Goal: Transaction & Acquisition: Purchase product/service

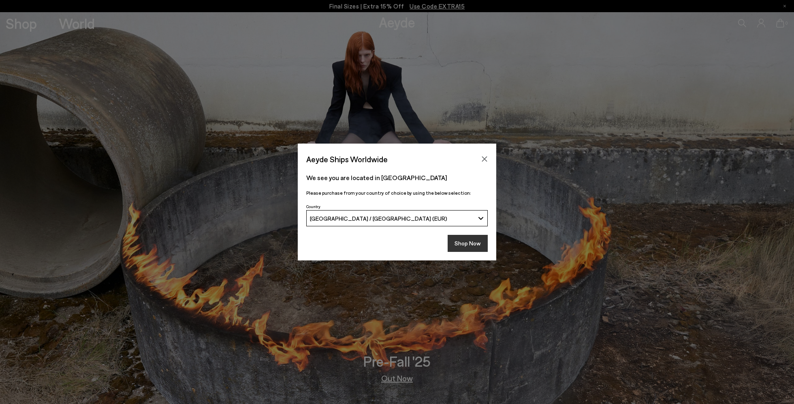
click at [461, 249] on button "Shop Now" at bounding box center [468, 243] width 40 height 17
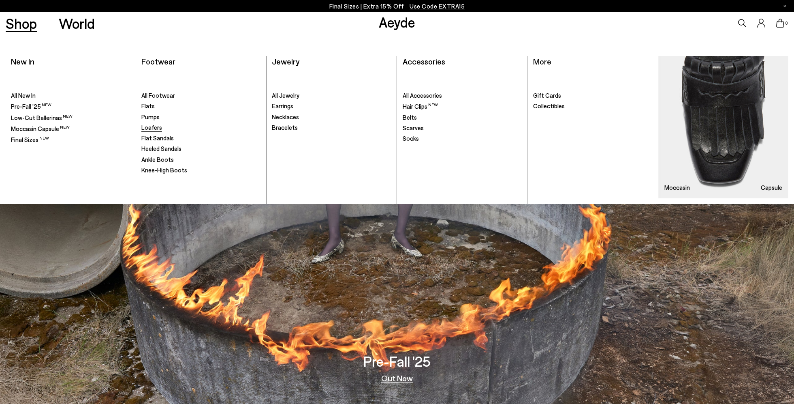
click at [158, 128] on span "Loafers" at bounding box center [151, 127] width 21 height 7
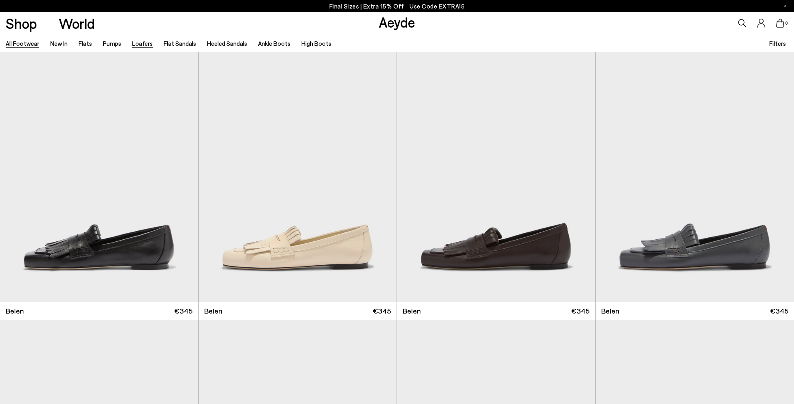
click at [23, 43] on link "All Footwear" at bounding box center [23, 43] width 34 height 7
click at [84, 41] on link "Flats" at bounding box center [85, 43] width 13 height 7
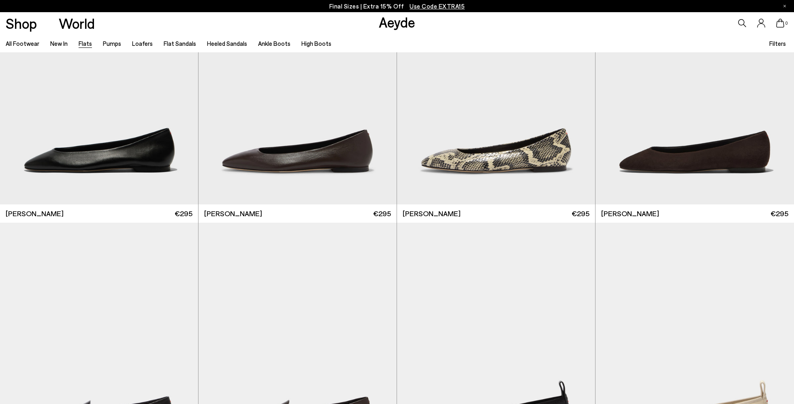
scroll to position [141, 0]
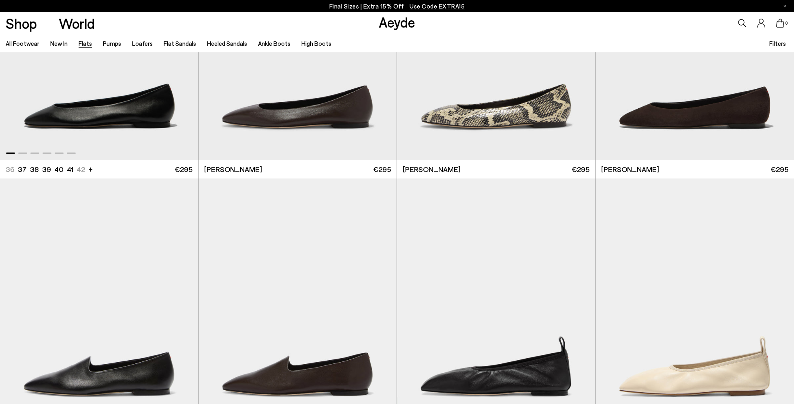
click at [60, 118] on img "1 / 6" at bounding box center [99, 35] width 198 height 249
click at [465, 285] on img "1 / 6" at bounding box center [496, 302] width 198 height 249
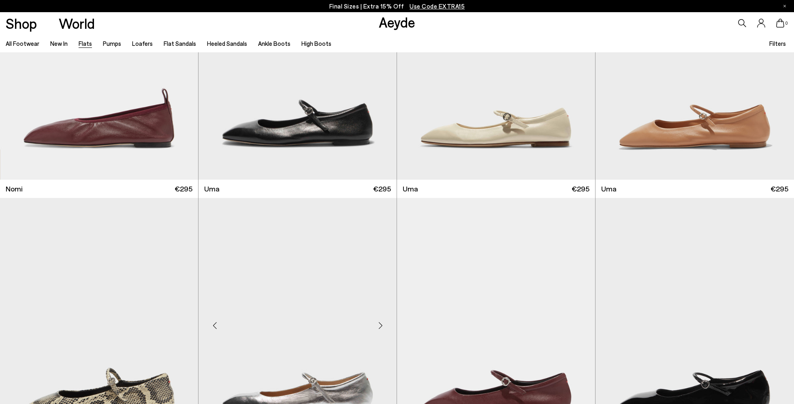
scroll to position [689, 0]
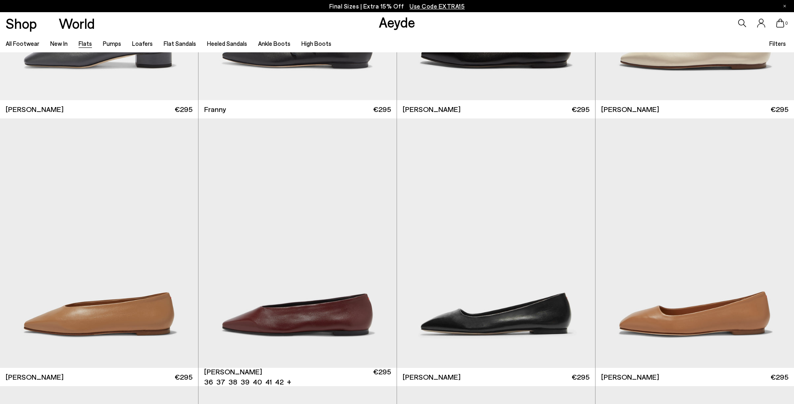
scroll to position [3253, 0]
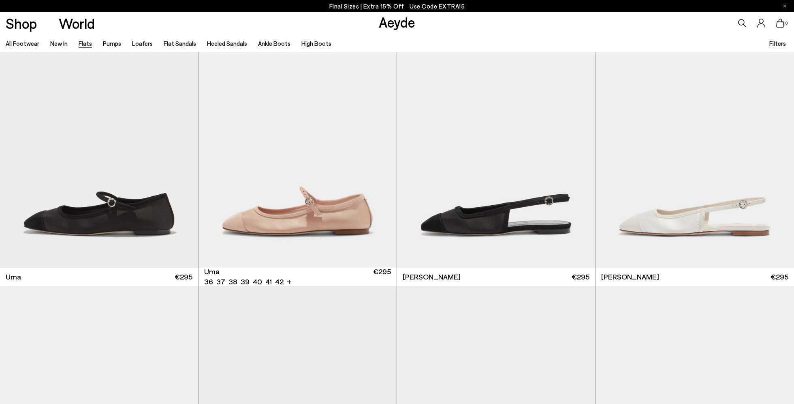
scroll to position [4575, 0]
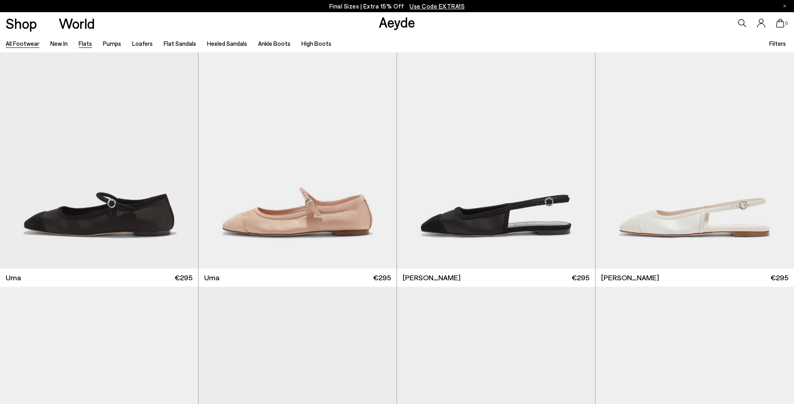
click at [23, 44] on link "All Footwear" at bounding box center [23, 43] width 34 height 7
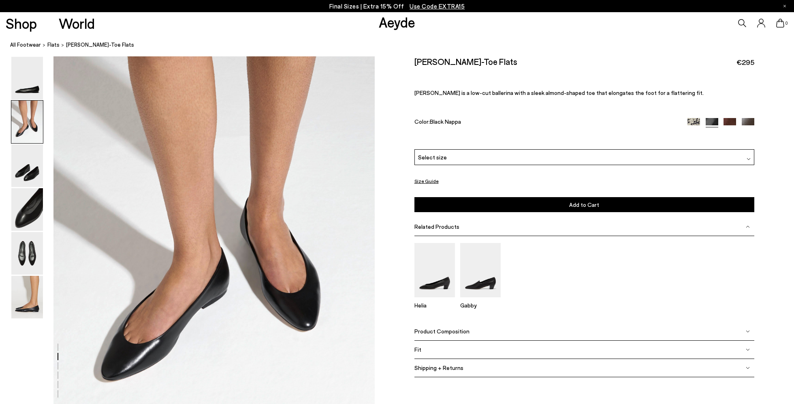
scroll to position [389, 0]
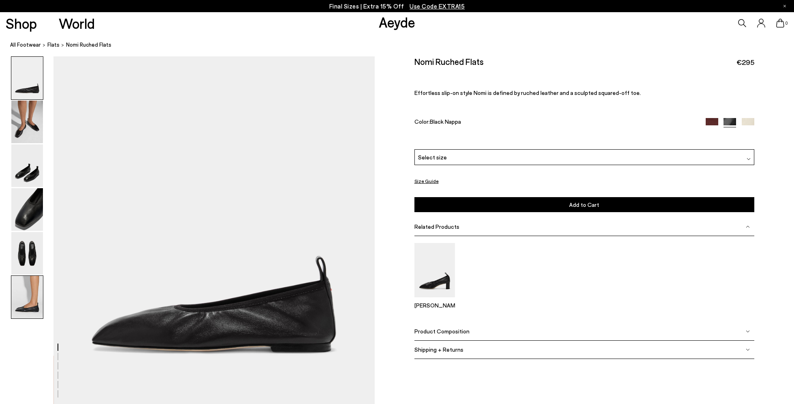
click at [27, 305] on img at bounding box center [27, 297] width 32 height 43
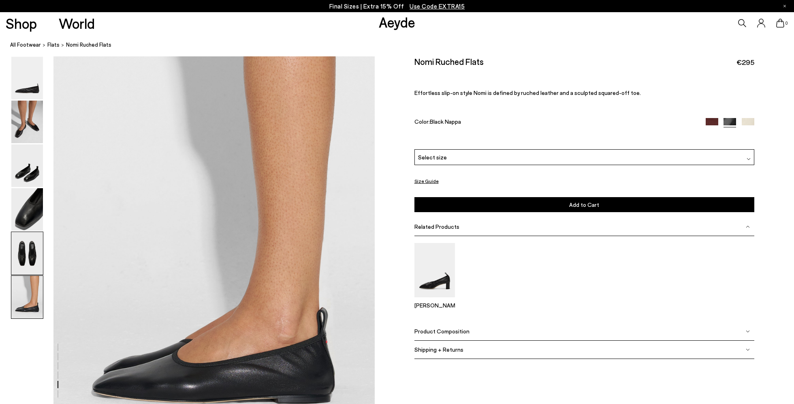
scroll to position [2122, 0]
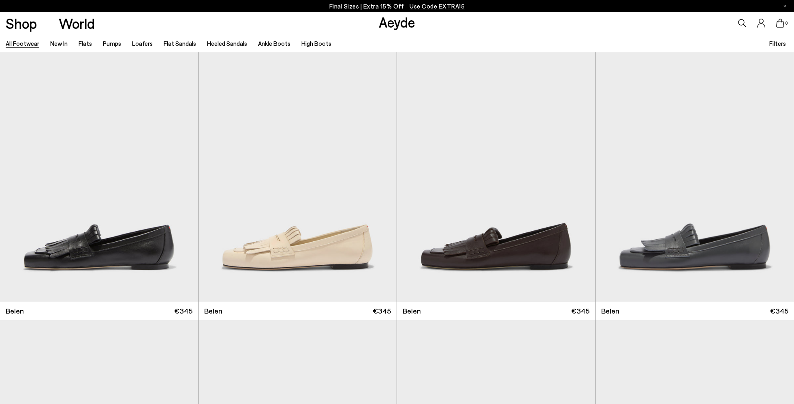
click at [781, 40] on span "Filters" at bounding box center [777, 43] width 17 height 7
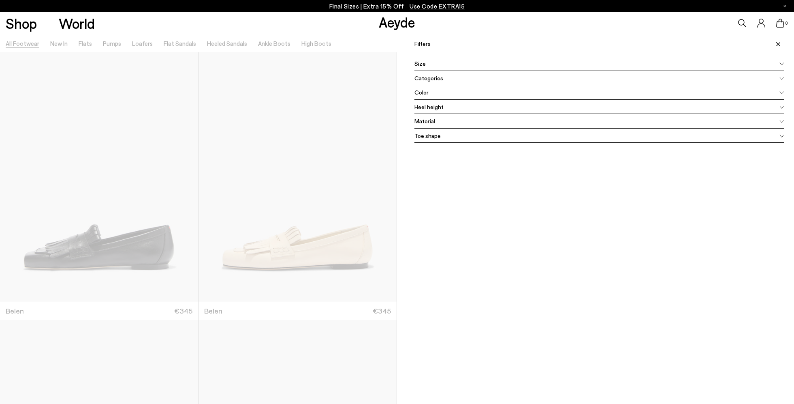
click at [423, 93] on span "Color" at bounding box center [421, 92] width 14 height 9
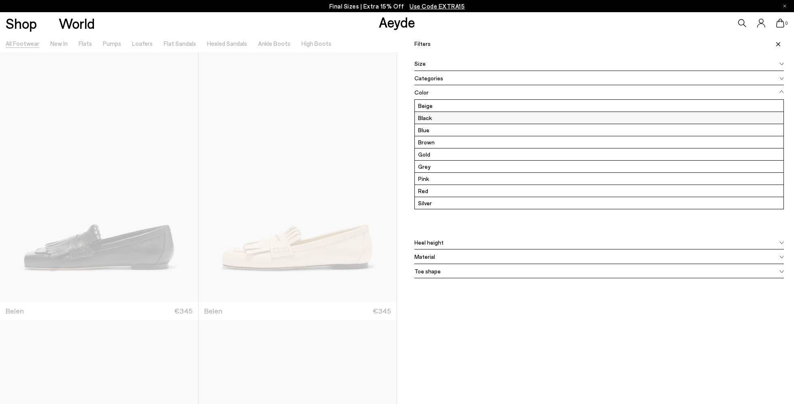
click at [446, 116] on label "Black" at bounding box center [599, 118] width 369 height 12
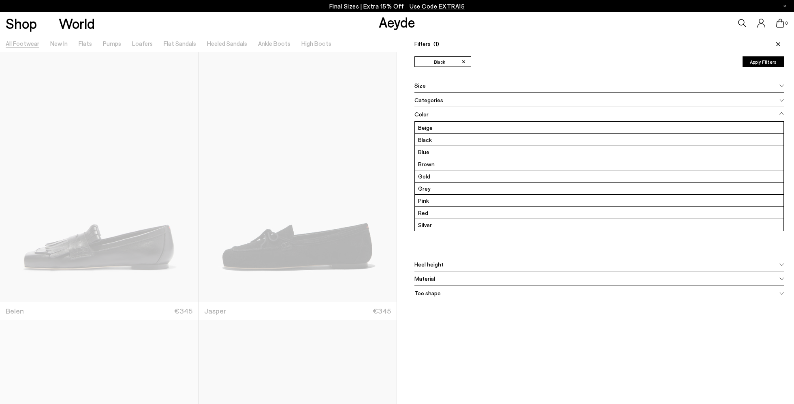
click at [457, 380] on div "Filters (1) ✕ Black Apply filters ✕ Black Apply Filters Availability In stock O…" at bounding box center [595, 236] width 397 height 404
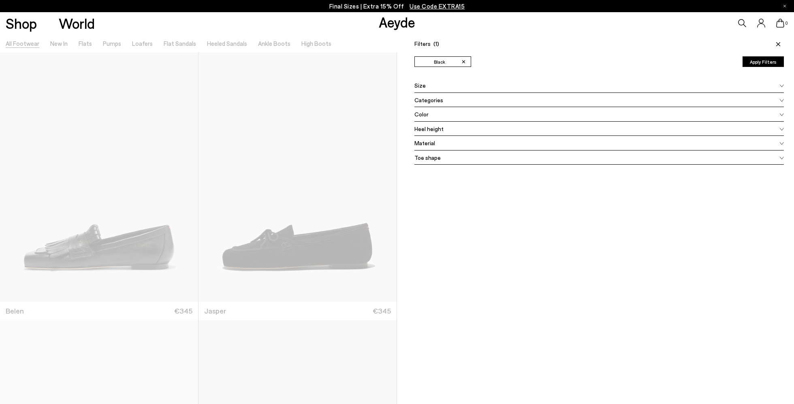
click at [779, 46] on icon at bounding box center [778, 44] width 4 height 4
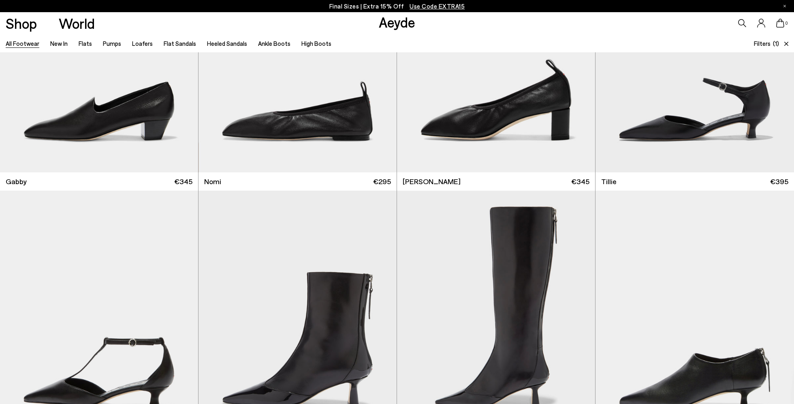
scroll to position [936, 0]
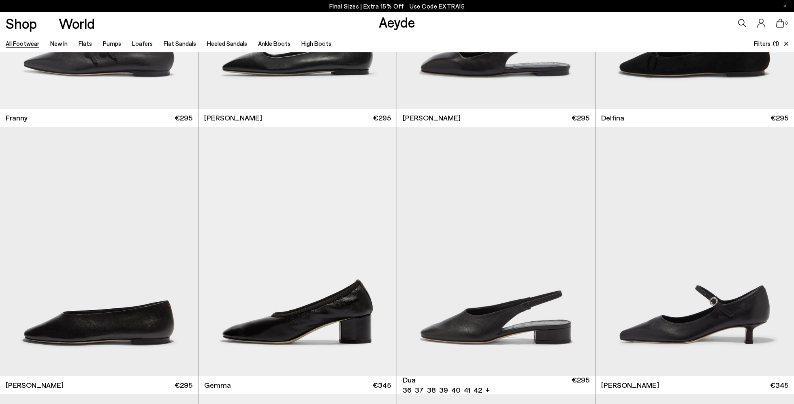
scroll to position [3561, 0]
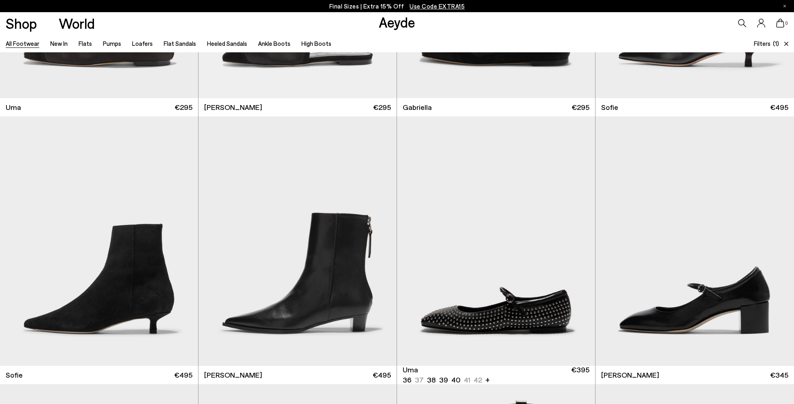
scroll to position [5284, 0]
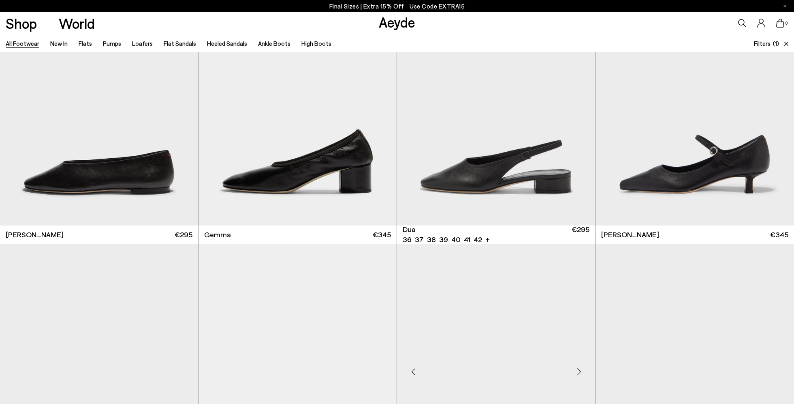
scroll to position [3536, 0]
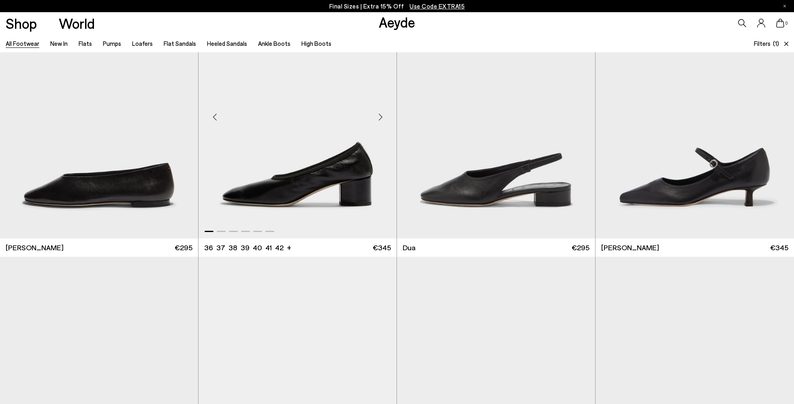
click at [323, 153] on img "1 / 6" at bounding box center [298, 113] width 198 height 249
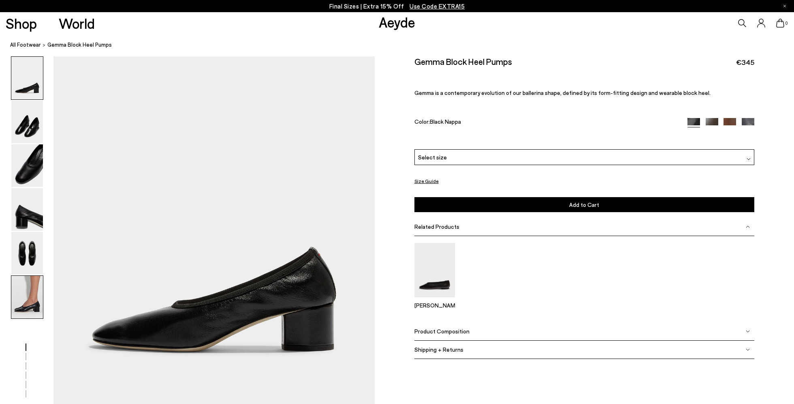
click at [23, 303] on img at bounding box center [27, 297] width 32 height 43
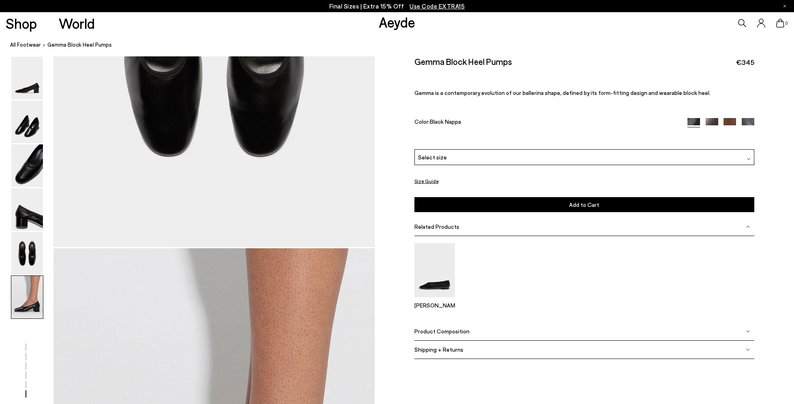
scroll to position [2122, 0]
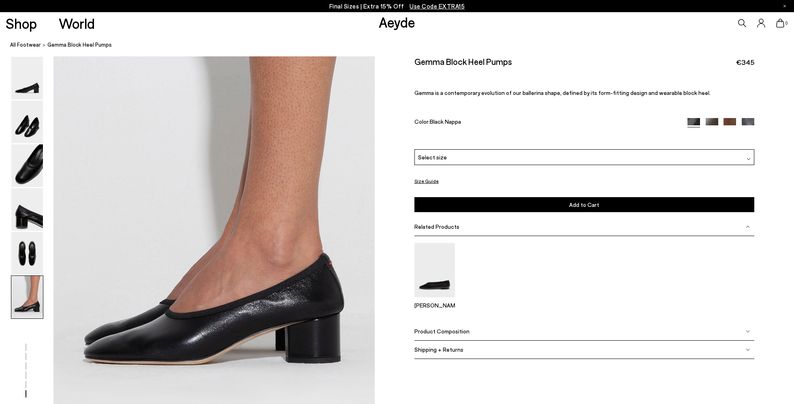
click at [457, 153] on div "Select size" at bounding box center [584, 157] width 340 height 16
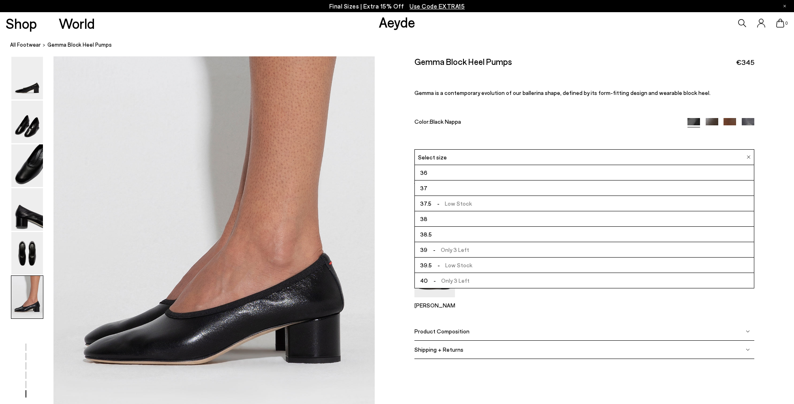
click at [444, 199] on span "- Low Stock" at bounding box center [452, 203] width 41 height 10
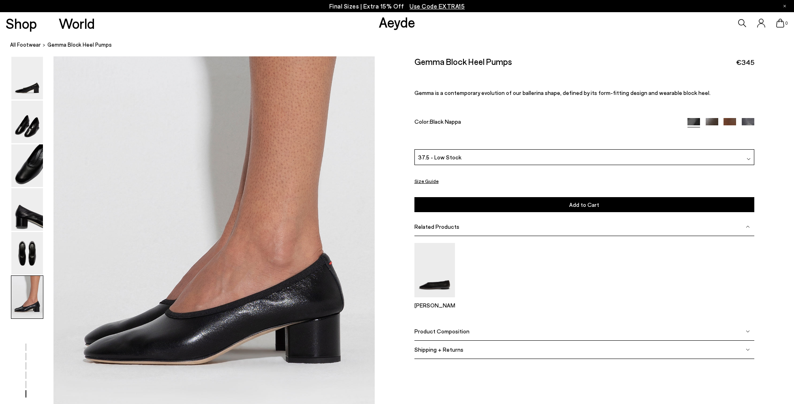
click at [468, 200] on button "Add to Cart Select a Size First" at bounding box center [584, 204] width 340 height 15
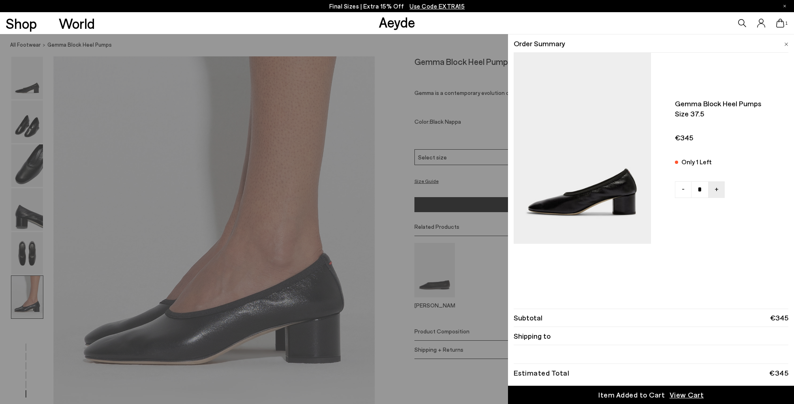
click at [470, 181] on div "Quick Add Color Size View Details Order Summary Gemma block heel pumps Size 37.…" at bounding box center [397, 219] width 794 height 370
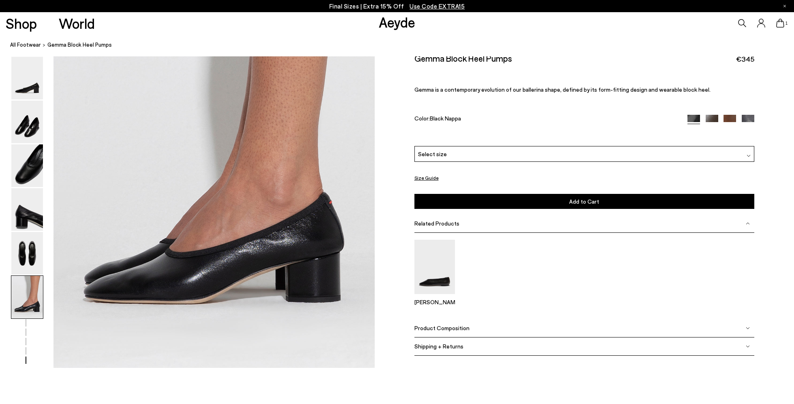
scroll to position [2184, 0]
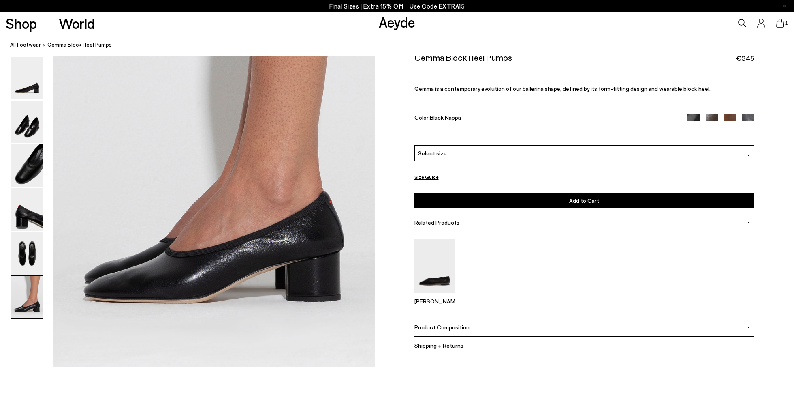
click at [472, 330] on div "Product Composition" at bounding box center [584, 327] width 340 height 18
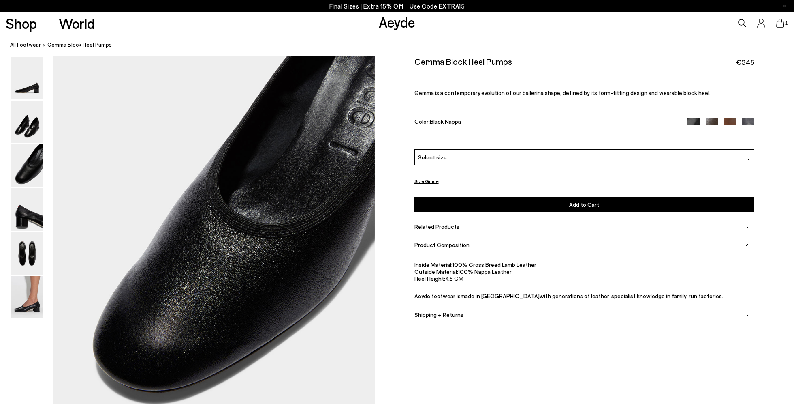
scroll to position [833, 0]
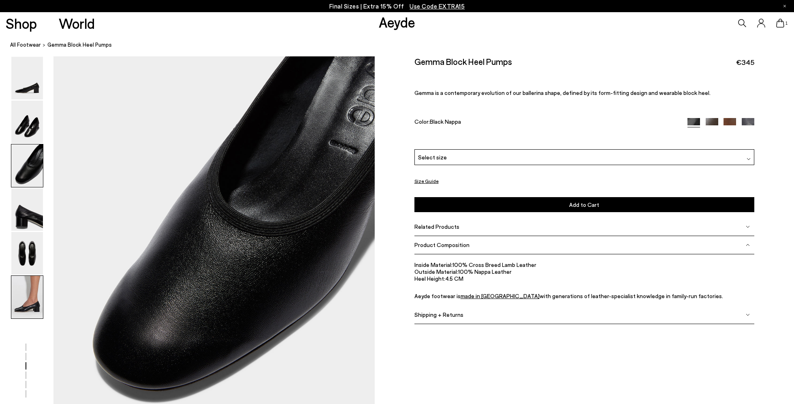
click at [29, 293] on img at bounding box center [27, 297] width 32 height 43
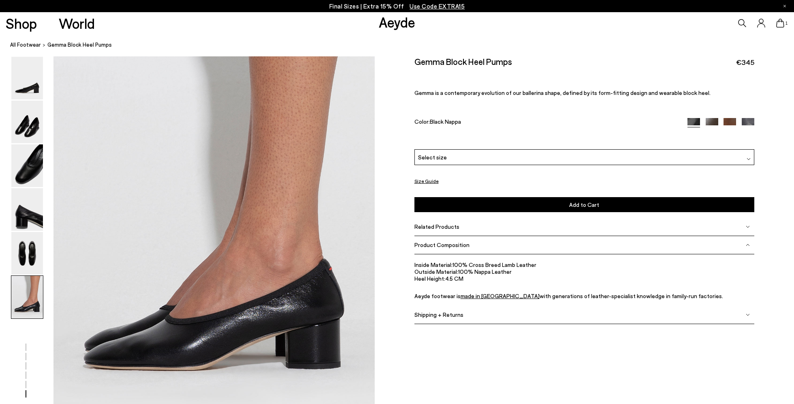
scroll to position [2122, 0]
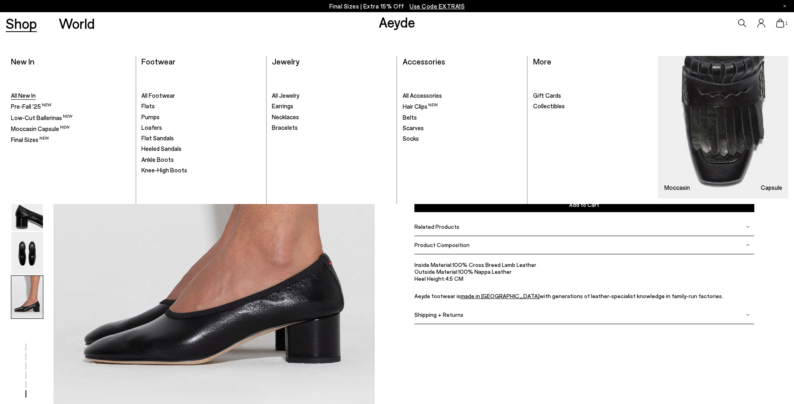
click at [15, 95] on span "All New In" at bounding box center [23, 95] width 25 height 7
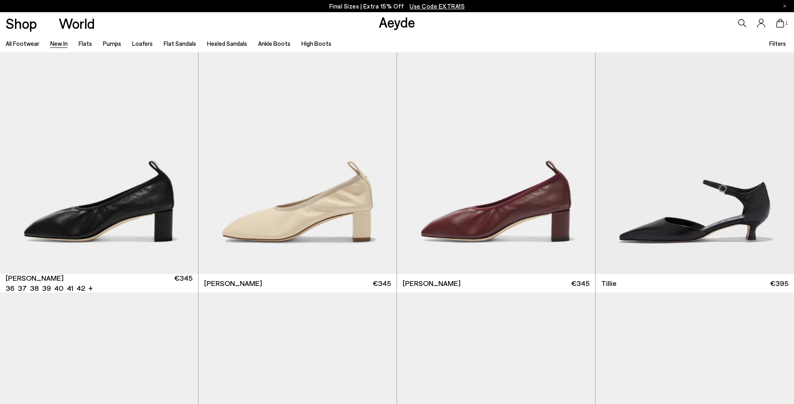
scroll to position [1903, 0]
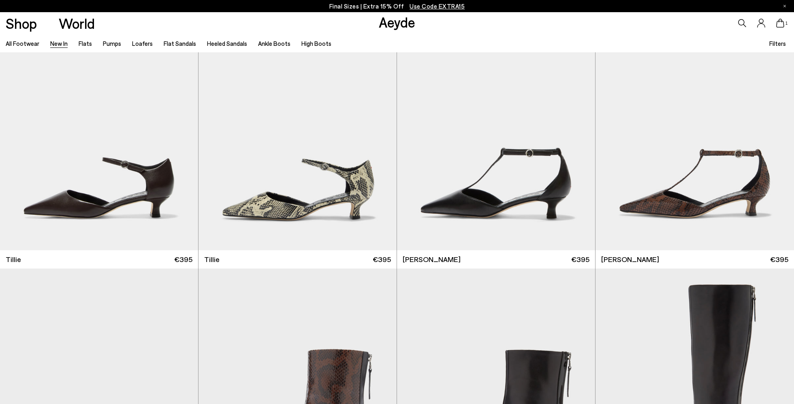
scroll to position [2224, 0]
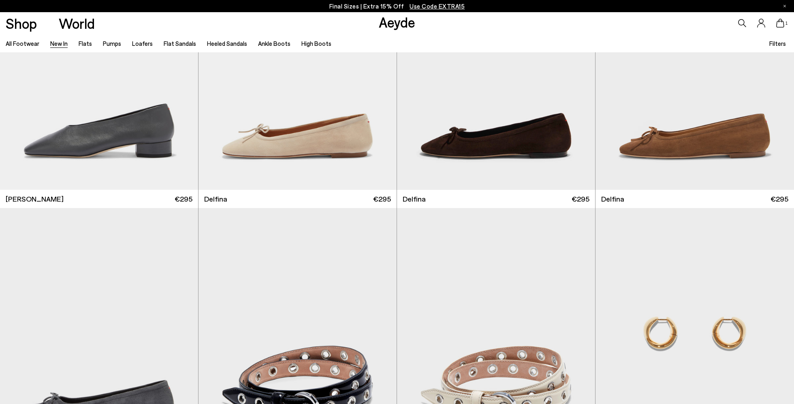
scroll to position [6482, 0]
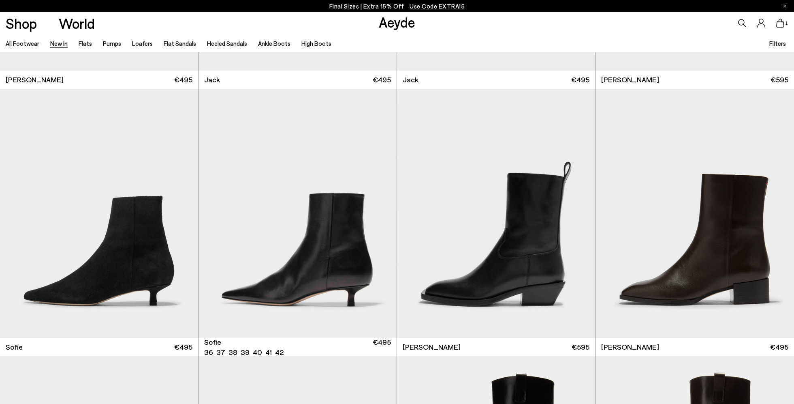
scroll to position [8261, 0]
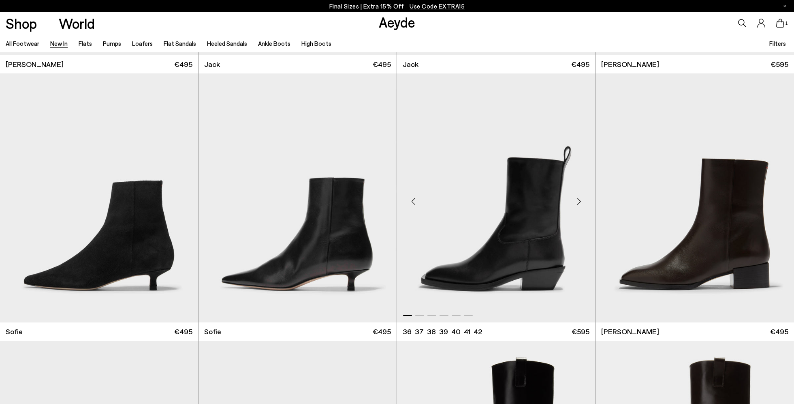
click at [530, 276] on img "1 / 6" at bounding box center [496, 197] width 198 height 249
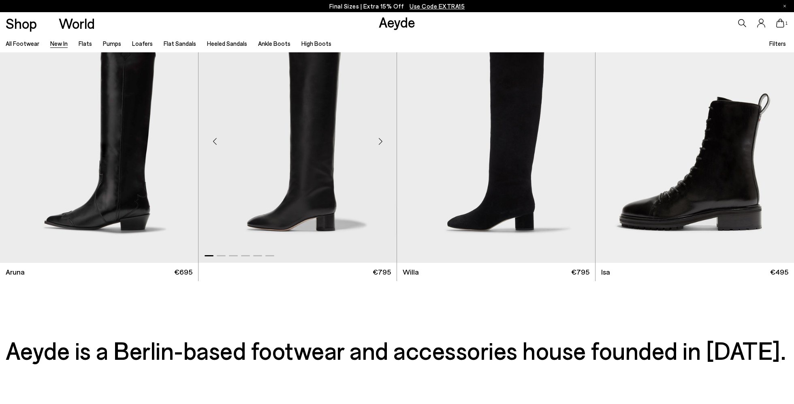
scroll to position [8816, 0]
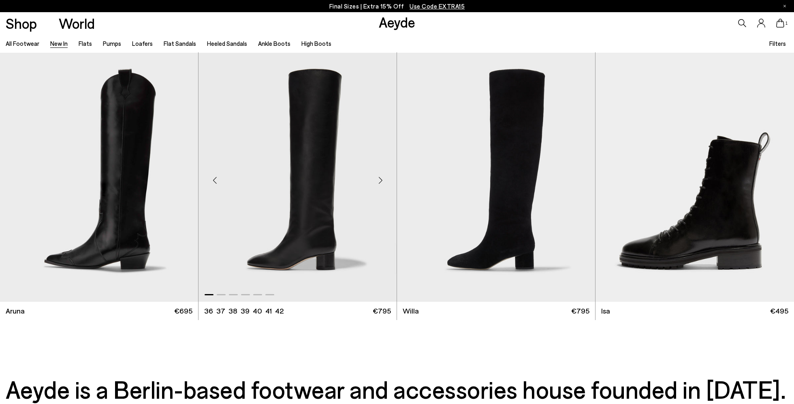
click at [379, 176] on div "Next slide" at bounding box center [380, 180] width 24 height 24
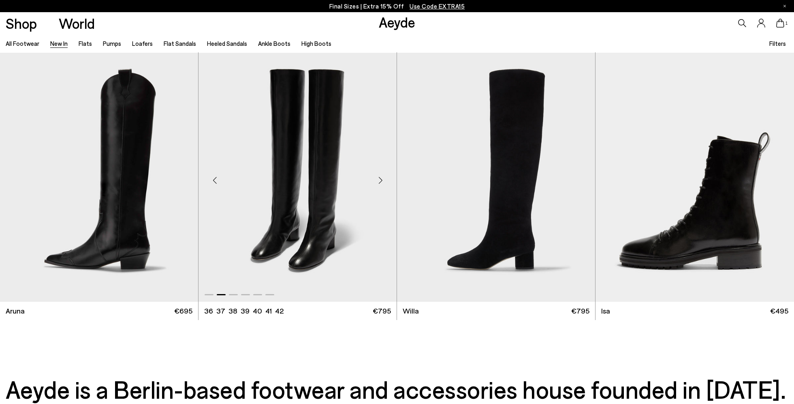
click at [379, 176] on div "Next slide" at bounding box center [380, 180] width 24 height 24
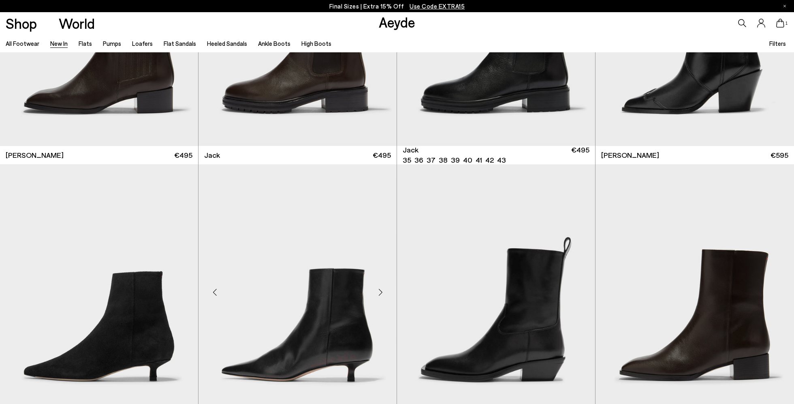
scroll to position [8197, 0]
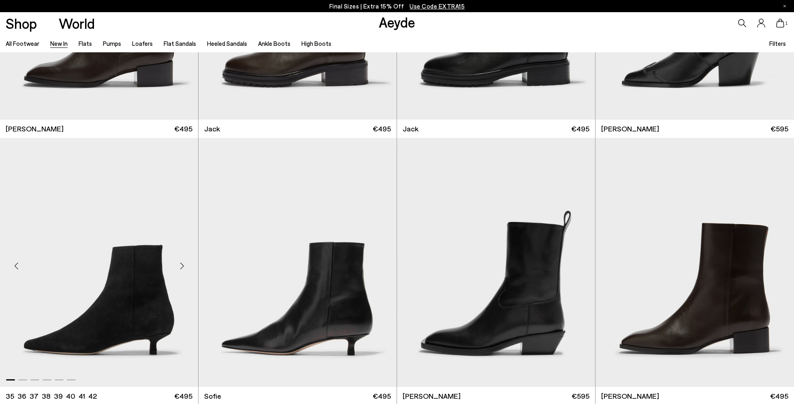
click at [117, 276] on img "1 / 6" at bounding box center [99, 262] width 198 height 249
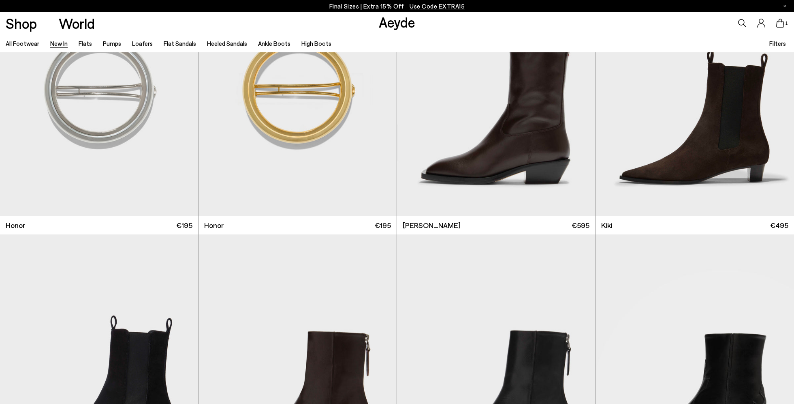
scroll to position [7449, 0]
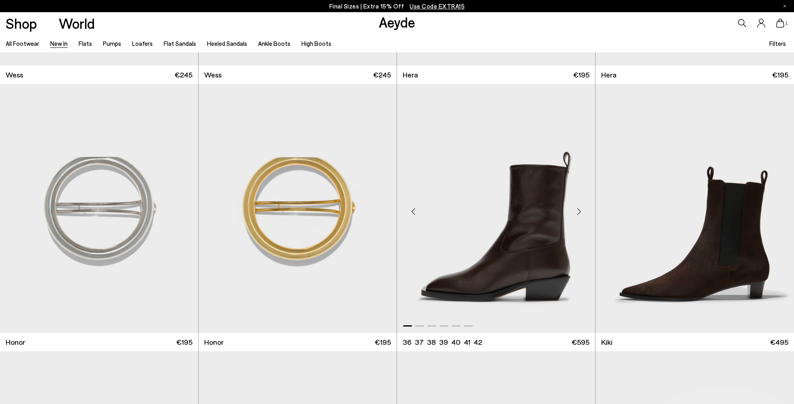
click at [553, 265] on img "1 / 6" at bounding box center [496, 208] width 198 height 249
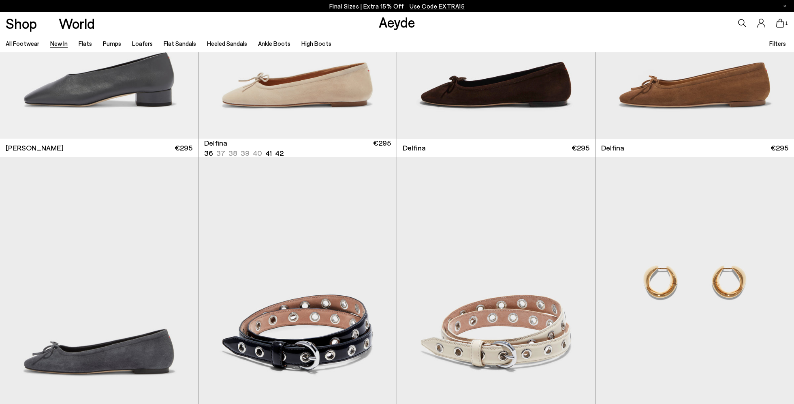
scroll to position [5333, 0]
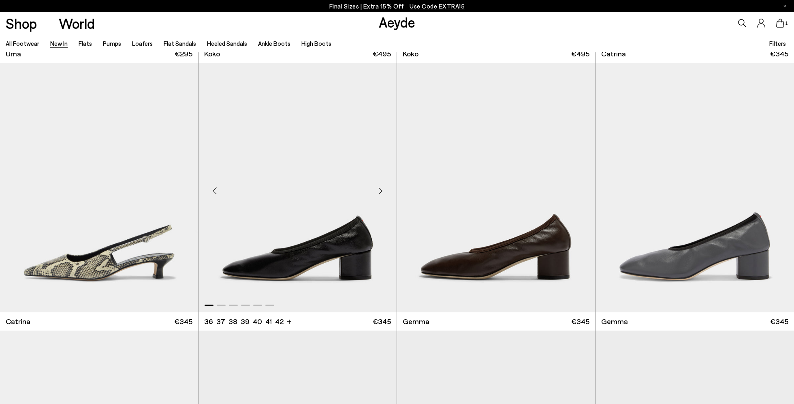
click at [380, 192] on div "Next slide" at bounding box center [380, 191] width 24 height 24
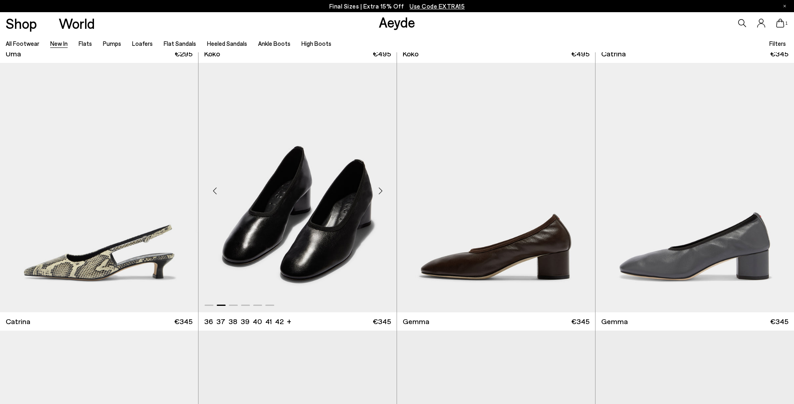
click at [380, 192] on div "Next slide" at bounding box center [380, 191] width 24 height 24
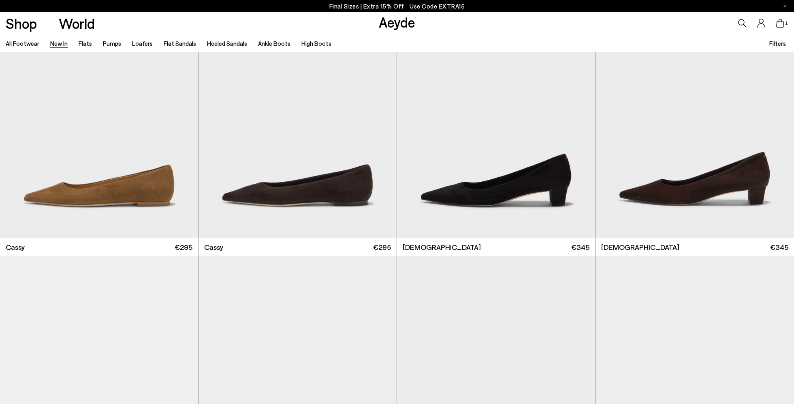
scroll to position [3392, 0]
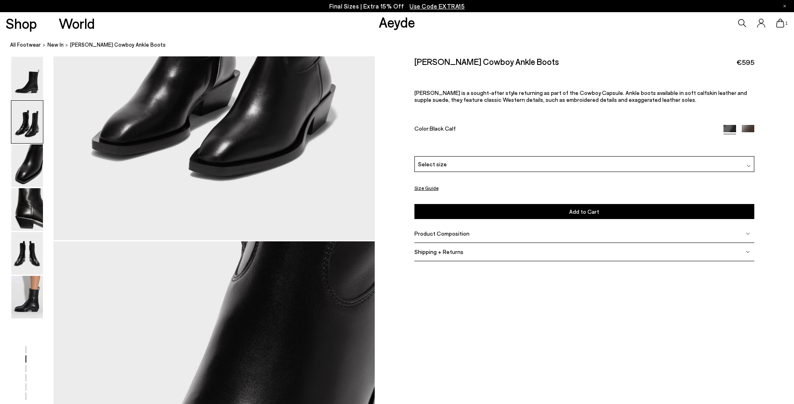
scroll to position [677, 0]
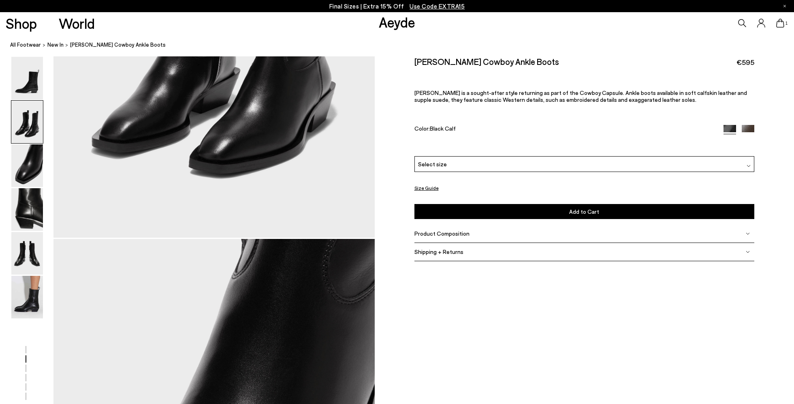
click at [474, 173] on div "Please Select a Color Black Calf Black Calf Moka Calf Select size 36 37 38 - On…" at bounding box center [584, 187] width 340 height 63
click at [474, 167] on div "Select size" at bounding box center [584, 164] width 340 height 16
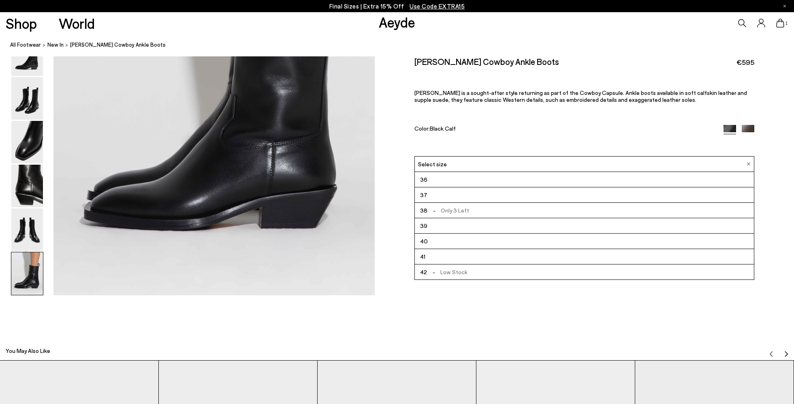
scroll to position [2338, 0]
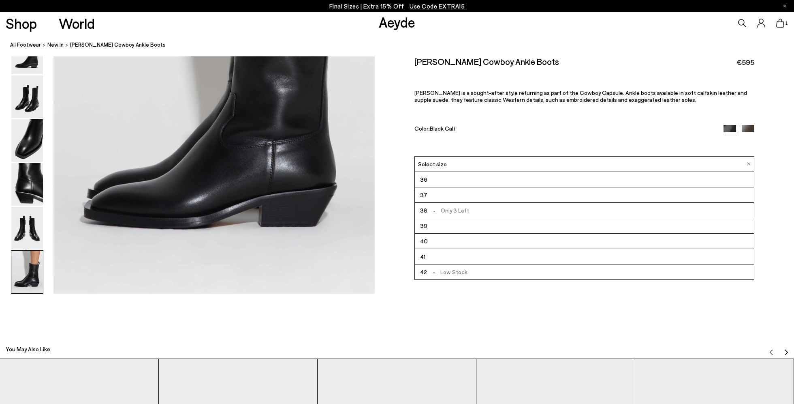
click at [486, 335] on div "You May Also Like" at bounding box center [397, 346] width 794 height 24
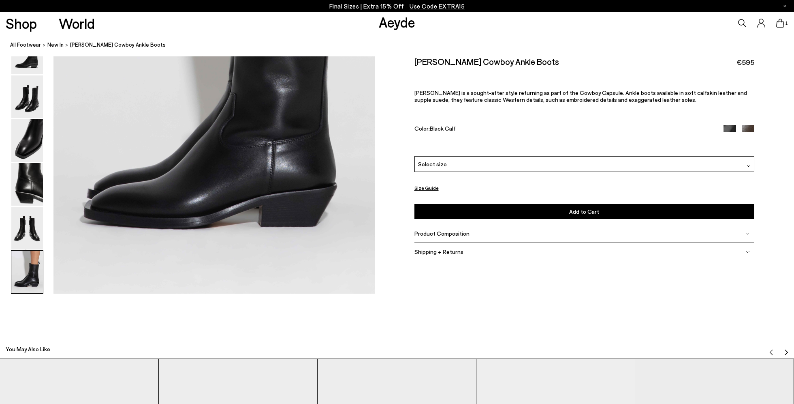
click at [438, 230] on span "Product Composition" at bounding box center [441, 233] width 55 height 7
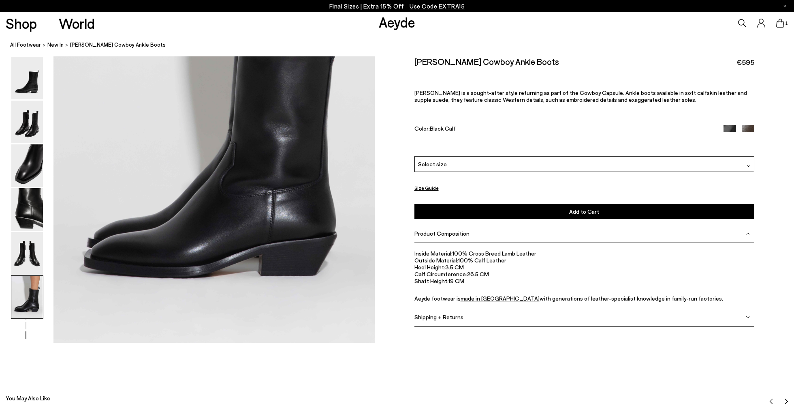
scroll to position [2129, 0]
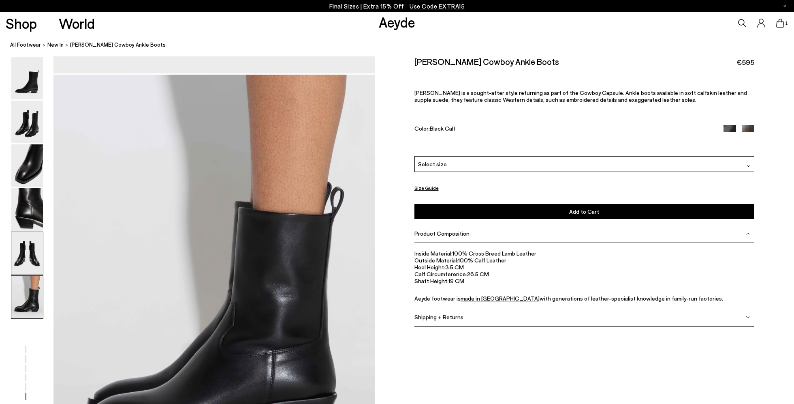
click at [29, 266] on img at bounding box center [27, 253] width 32 height 43
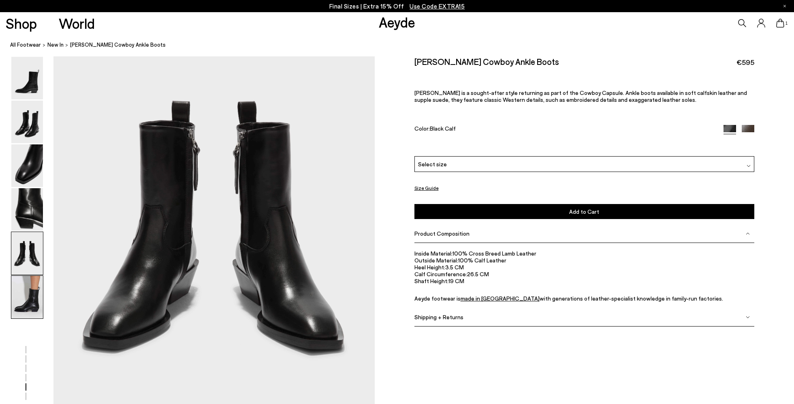
scroll to position [1718, 0]
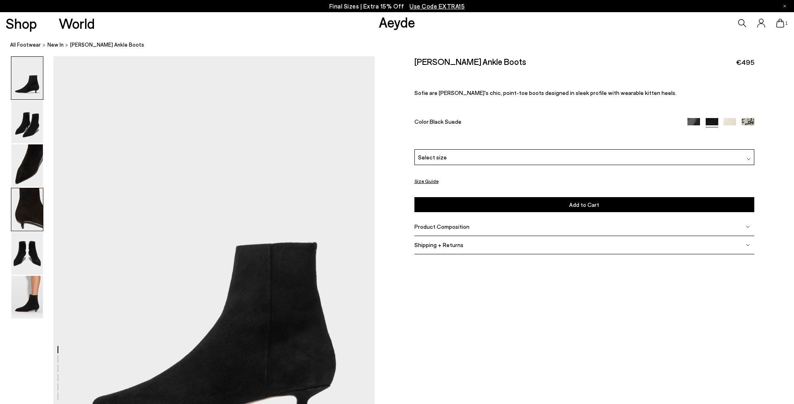
click at [28, 224] on img at bounding box center [27, 209] width 32 height 43
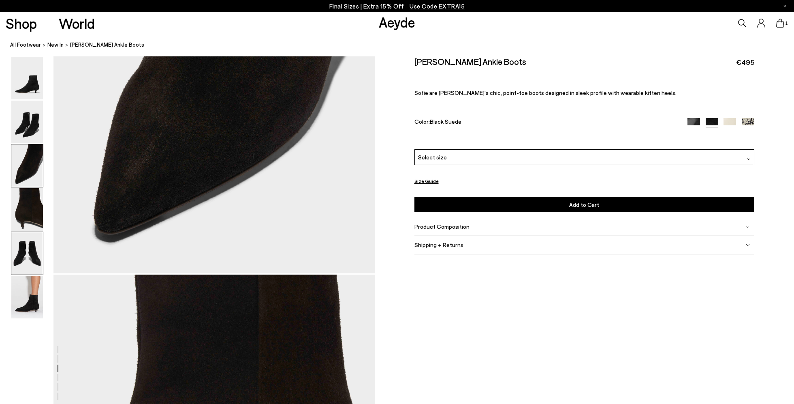
click at [28, 244] on img at bounding box center [27, 253] width 32 height 43
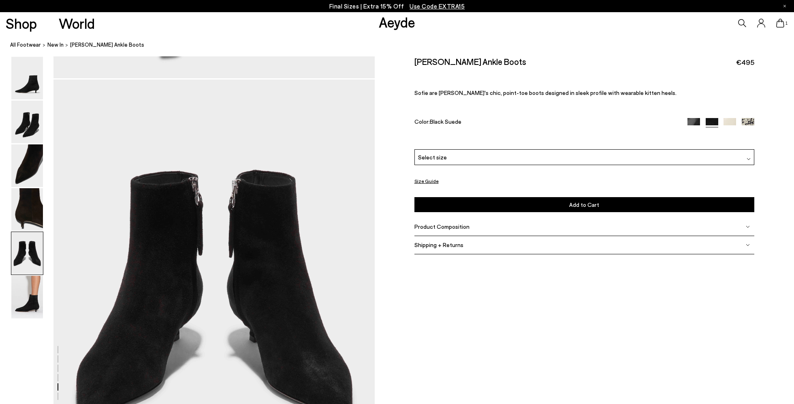
scroll to position [1718, 0]
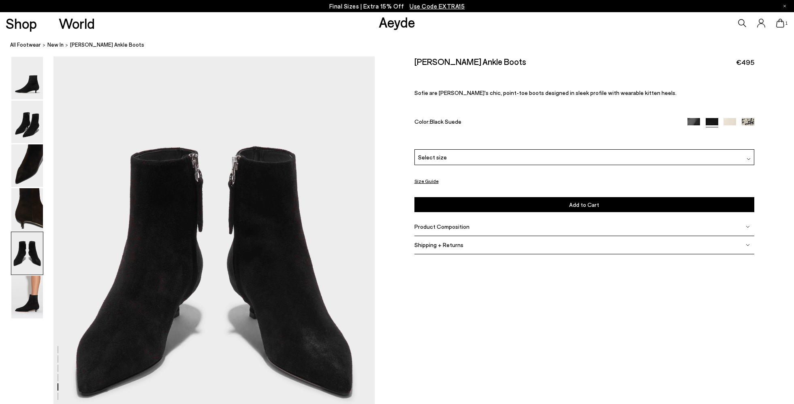
click at [445, 156] on div "Select size" at bounding box center [584, 157] width 340 height 16
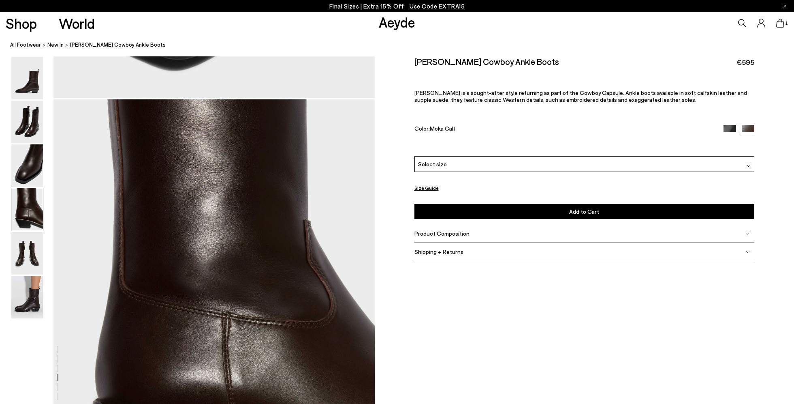
scroll to position [1461, 0]
